Goal: Task Accomplishment & Management: Use online tool/utility

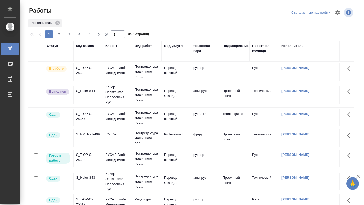
click at [89, 76] on td "S_T-OP-C-25394" at bounding box center [88, 72] width 29 height 18
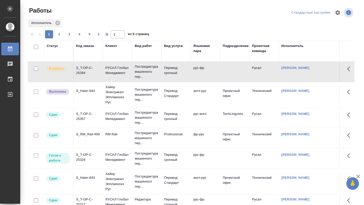
click at [90, 76] on td "S_T-OP-C-25394" at bounding box center [88, 72] width 29 height 18
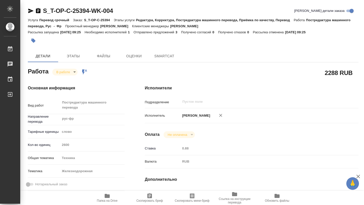
type textarea "x"
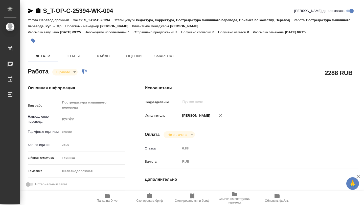
type textarea "x"
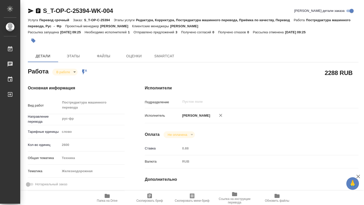
type textarea "x"
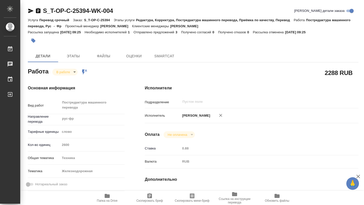
type textarea "x"
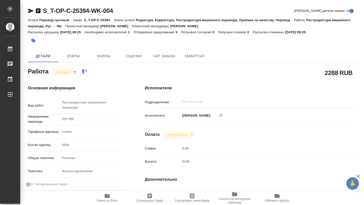
type textarea "x"
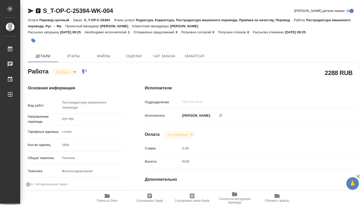
type textarea "x"
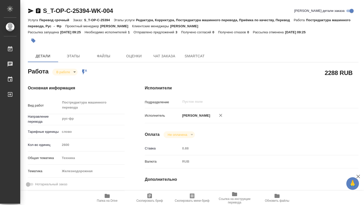
click at [107, 196] on icon "button" at bounding box center [107, 196] width 5 height 4
type textarea "x"
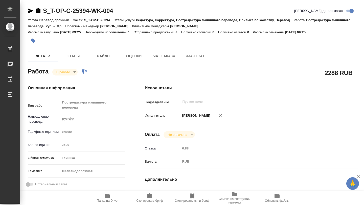
type textarea "x"
